Goal: Task Accomplishment & Management: Manage account settings

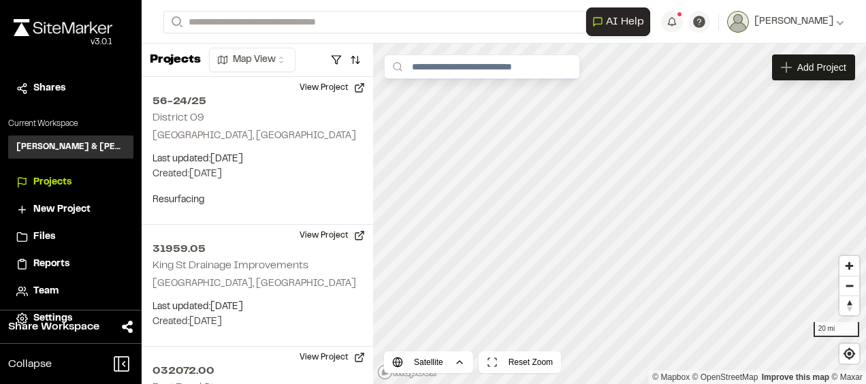
click at [53, 289] on span "Team" at bounding box center [45, 291] width 25 height 15
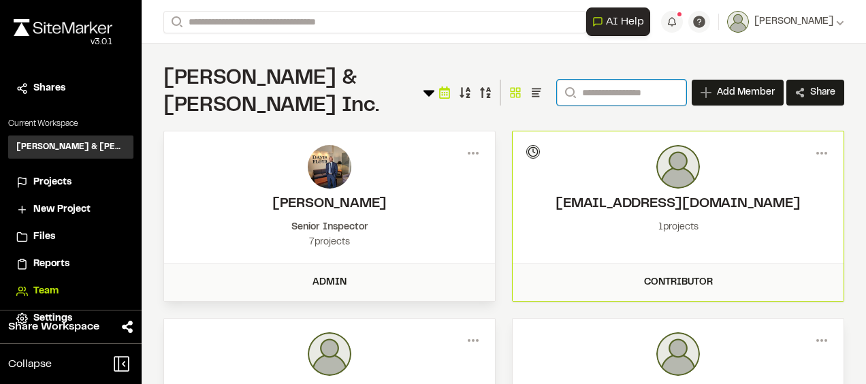
click at [591, 82] on input "Search" at bounding box center [621, 93] width 129 height 26
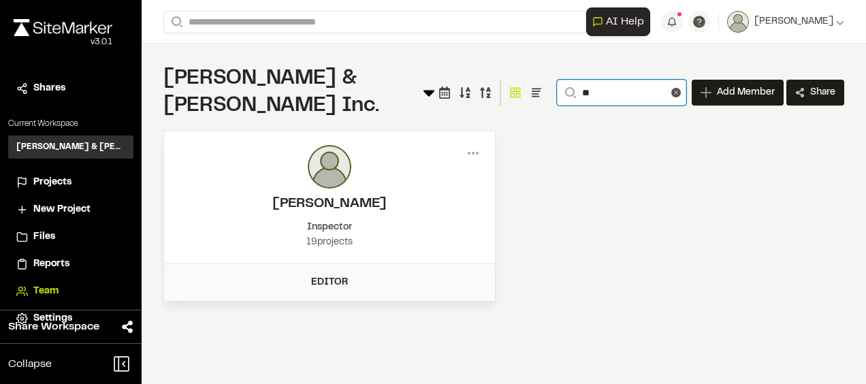
type input "*"
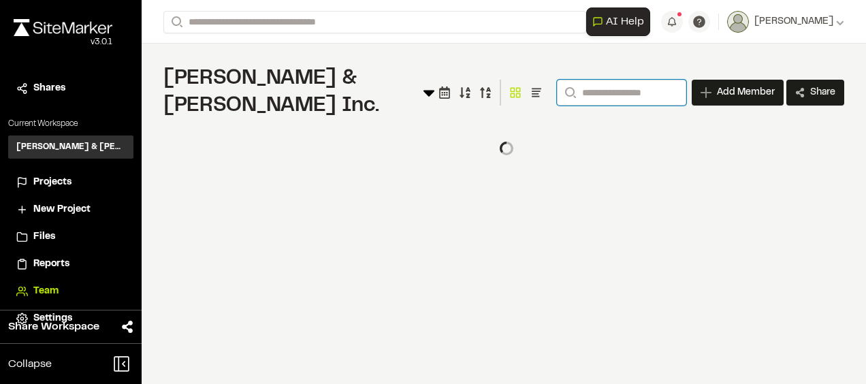
click at [620, 84] on input "Search" at bounding box center [621, 93] width 129 height 26
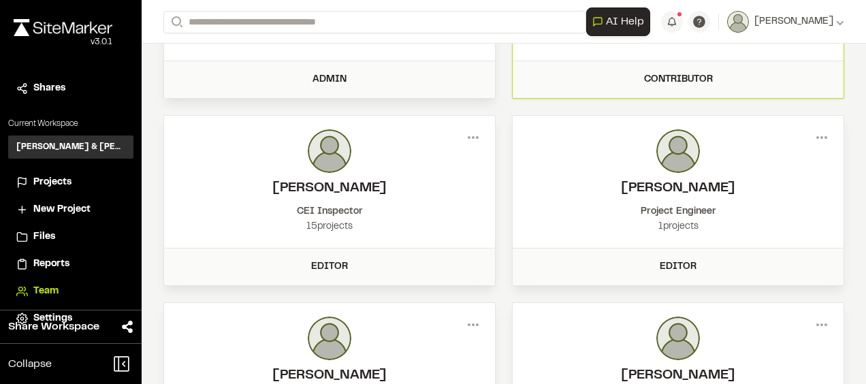
scroll to position [204, 0]
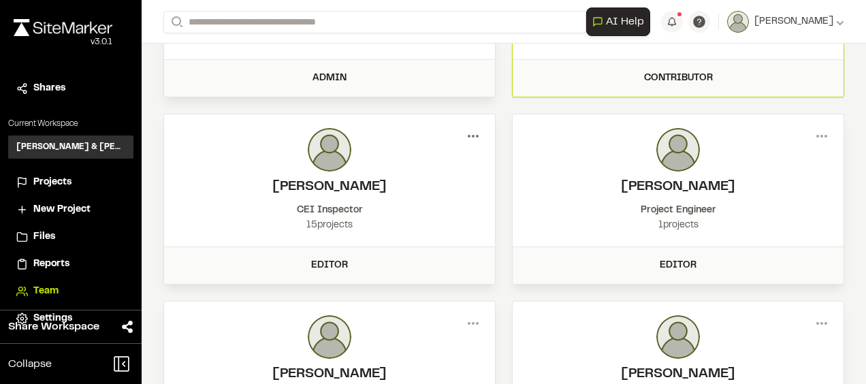
click at [474, 125] on icon at bounding box center [473, 136] width 22 height 22
click at [385, 154] on div "View" at bounding box center [424, 164] width 118 height 20
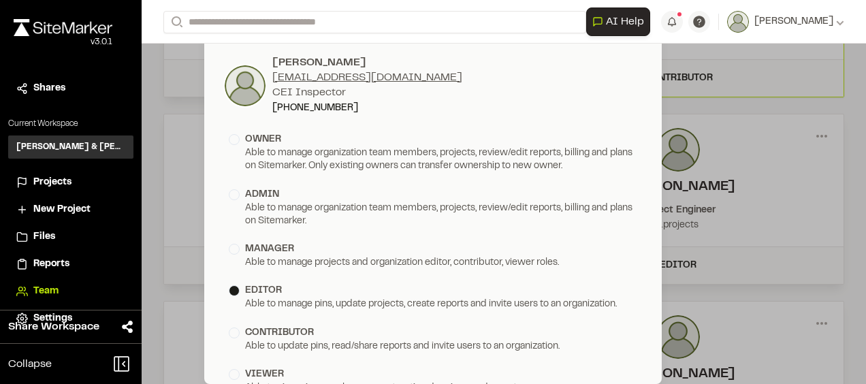
click at [739, 76] on div "Edit Permissions [PERSON_NAME] [EMAIL_ADDRESS][DOMAIN_NAME] CEI Inspector [PHON…" at bounding box center [433, 192] width 866 height 384
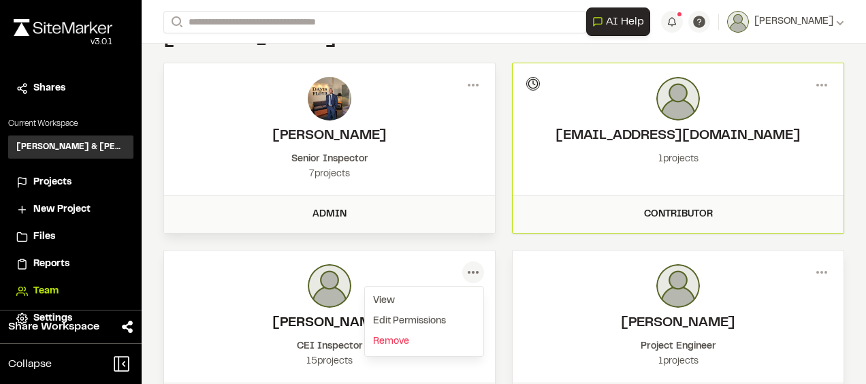
scroll to position [136, 0]
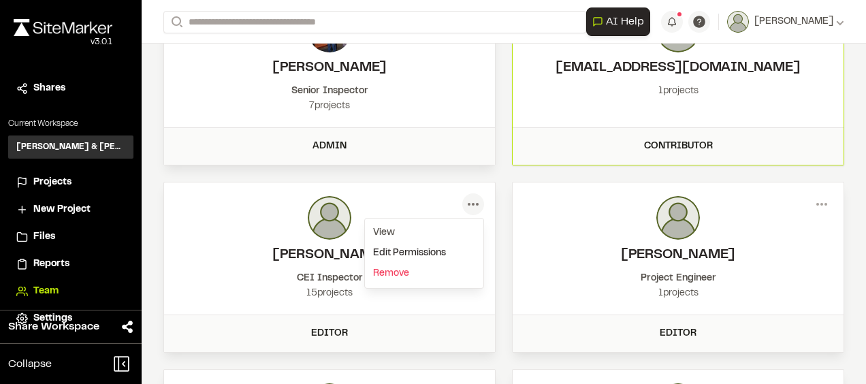
click at [427, 243] on div "Edit Permissions" at bounding box center [424, 253] width 118 height 20
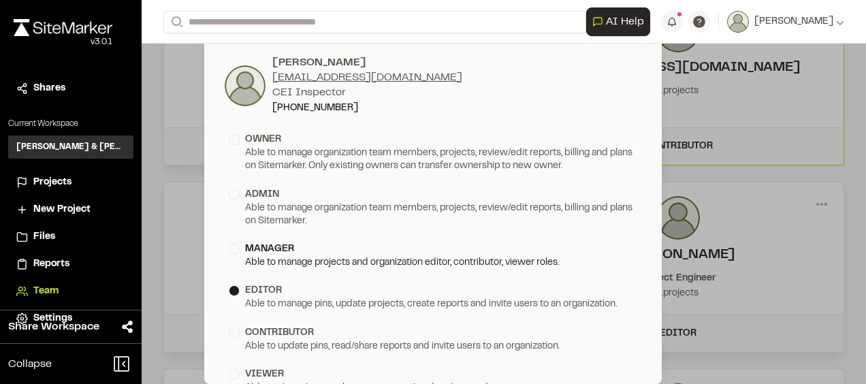
scroll to position [68, 0]
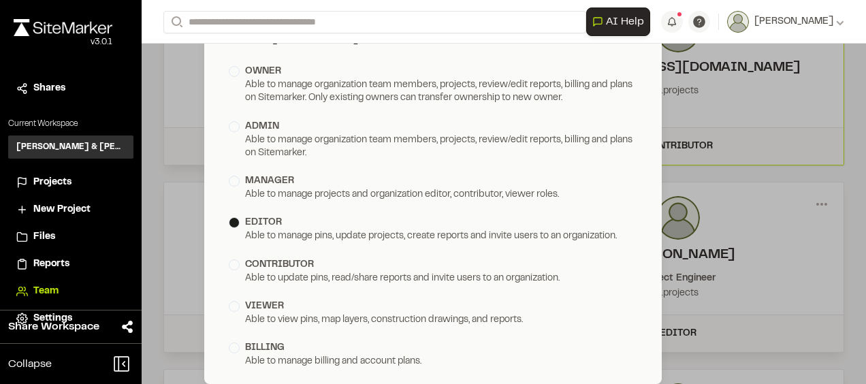
click at [846, 110] on div "Edit Permissions [PERSON_NAME] [EMAIL_ADDRESS][DOMAIN_NAME] CEI Inspector [PHON…" at bounding box center [433, 192] width 866 height 384
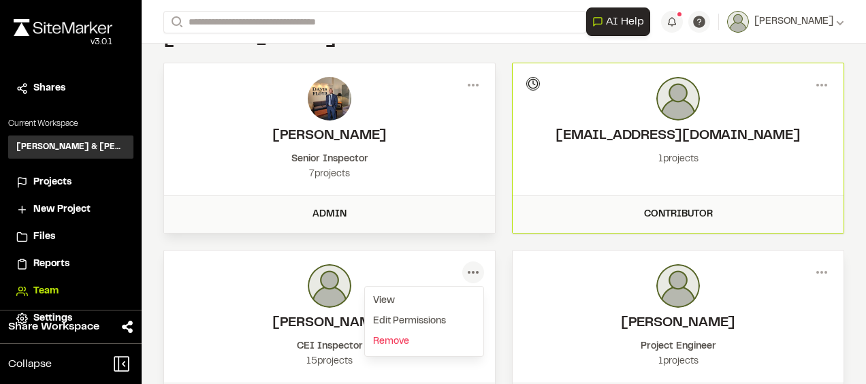
click at [394, 250] on div "Menu View Edit Permissions [PERSON_NAME] [EMAIL_ADDRESS][DOMAIN_NAME] CEI Inspe…" at bounding box center [329, 316] width 331 height 132
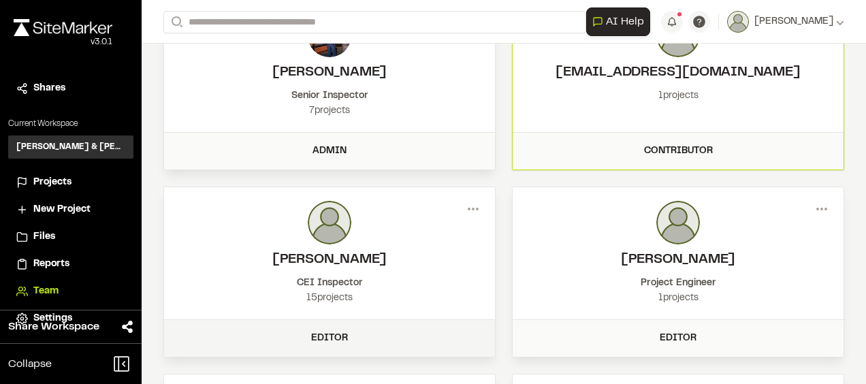
scroll to position [136, 0]
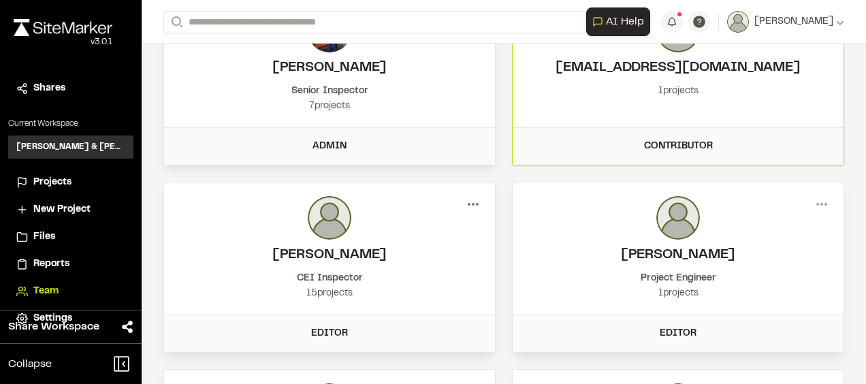
click at [476, 193] on icon at bounding box center [473, 204] width 22 height 22
click at [385, 223] on div "View" at bounding box center [424, 233] width 118 height 20
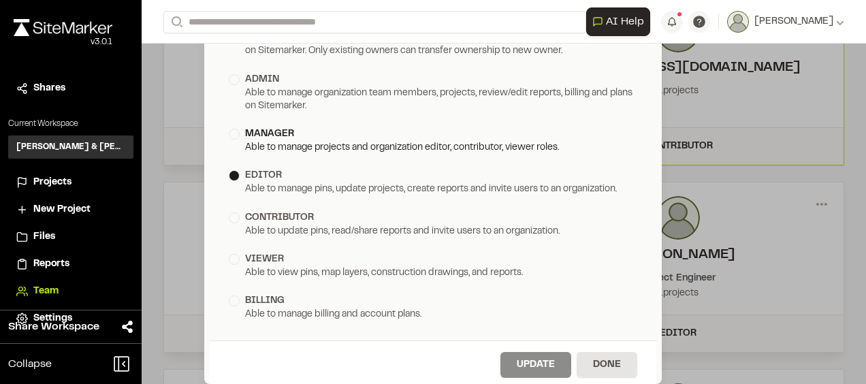
scroll to position [122, 0]
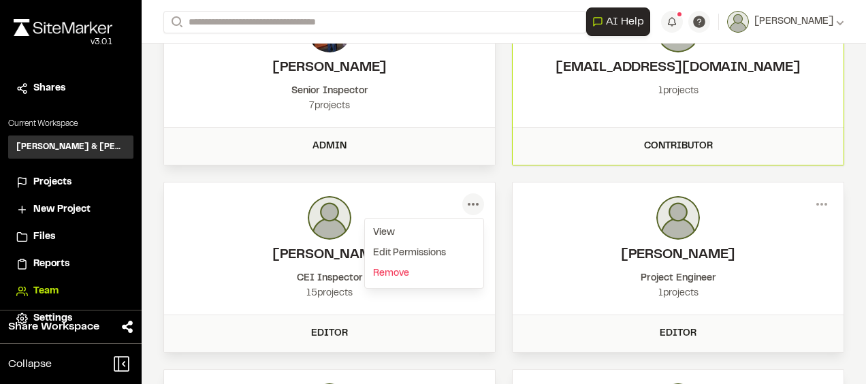
click at [725, 88] on div "Edit Permissions [PERSON_NAME] [EMAIL_ADDRESS][DOMAIN_NAME] CEI Inspector [PHON…" at bounding box center [433, 203] width 866 height 384
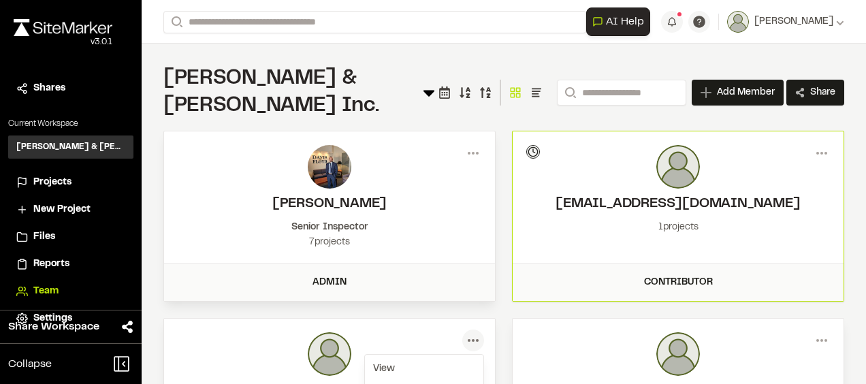
scroll to position [136, 0]
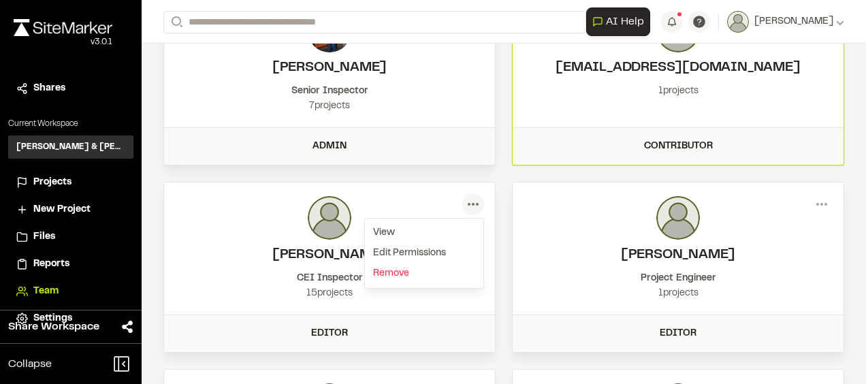
click at [470, 193] on icon at bounding box center [473, 204] width 22 height 22
